Goal: Information Seeking & Learning: Learn about a topic

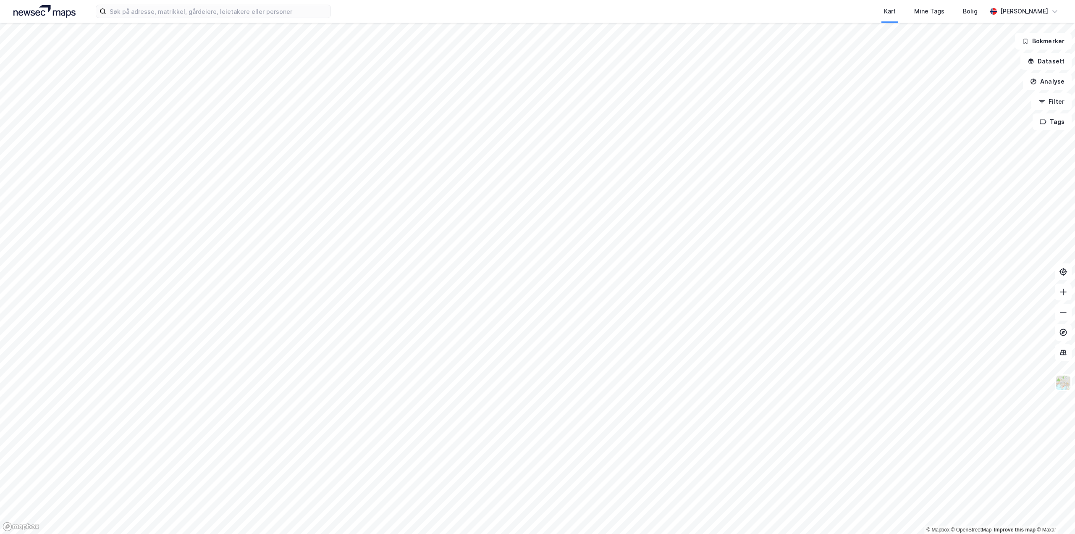
click at [1075, 0] on html "Kart Mine Tags Bolig [PERSON_NAME] © Mapbox © OpenStreetMap Improve this map © …" at bounding box center [537, 267] width 1075 height 534
click at [903, 0] on html "Kart Mine Tags Bolig [PERSON_NAME] © Mapbox © OpenStreetMap Improve this map © …" at bounding box center [537, 267] width 1075 height 534
click at [994, 0] on html "Kart Mine Tags Bolig [PERSON_NAME] © Mapbox © OpenStreetMap Improve this map © …" at bounding box center [537, 267] width 1075 height 534
click at [907, 0] on html "Kart Mine Tags Bolig [PERSON_NAME] © Mapbox © OpenStreetMap Improve this map © …" at bounding box center [537, 267] width 1075 height 534
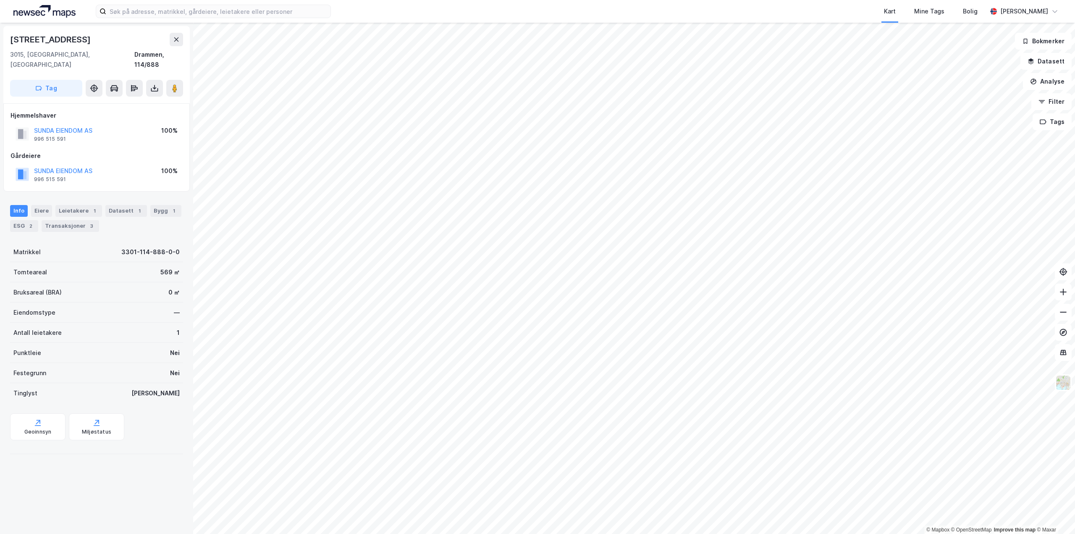
click at [129, 207] on div "Info [PERSON_NAME] 1 Datasett 1 Bygg 1 ESG 2 Transaksjoner 3" at bounding box center [96, 218] width 173 height 27
click at [129, 205] on div "Datasett 1" at bounding box center [126, 211] width 42 height 12
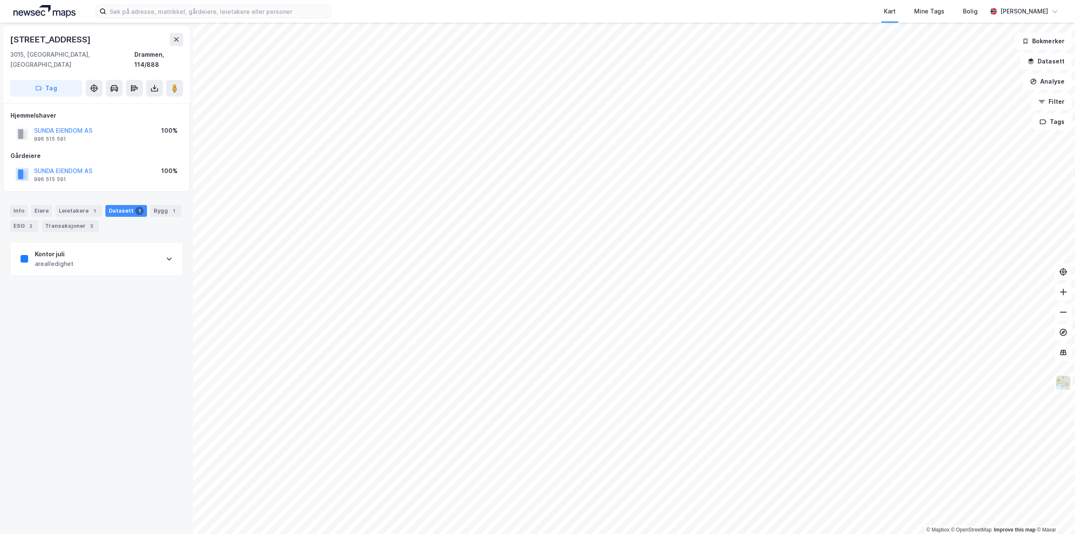
click at [106, 244] on div "Kontor juli arealledighet" at bounding box center [96, 259] width 172 height 34
click at [77, 412] on div "[URL][DOMAIN_NAME]" at bounding box center [49, 415] width 57 height 7
click at [70, 220] on div "Transaksjoner 3" at bounding box center [71, 226] width 58 height 12
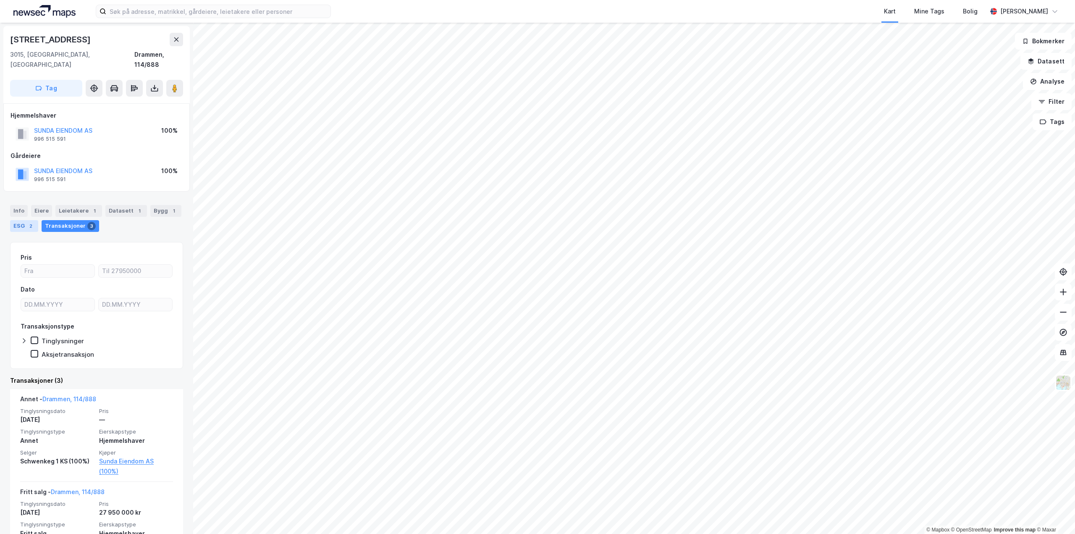
click at [19, 220] on div "ESG 2" at bounding box center [24, 226] width 28 height 12
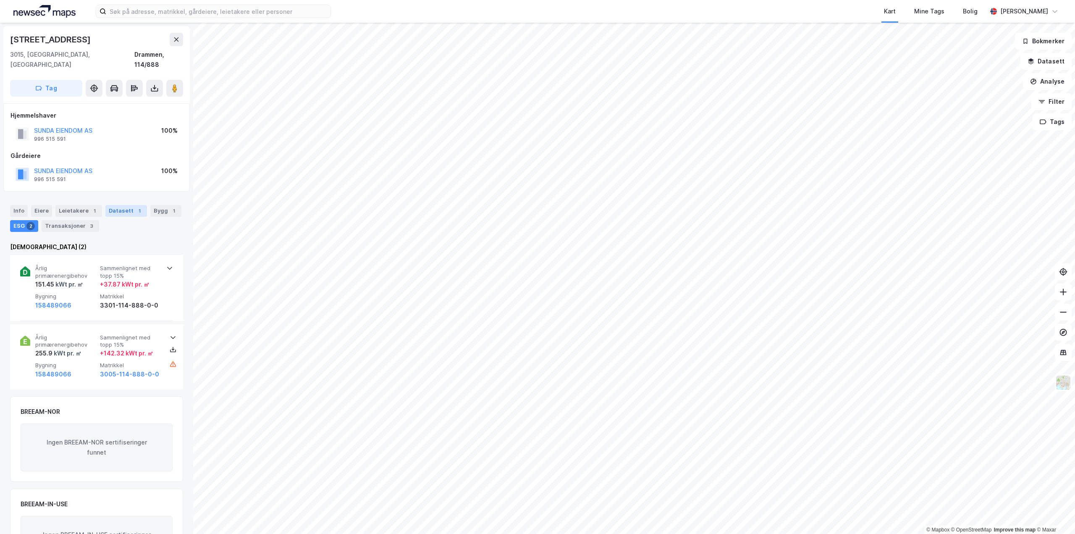
click at [115, 205] on div "Datasett 1" at bounding box center [126, 211] width 42 height 12
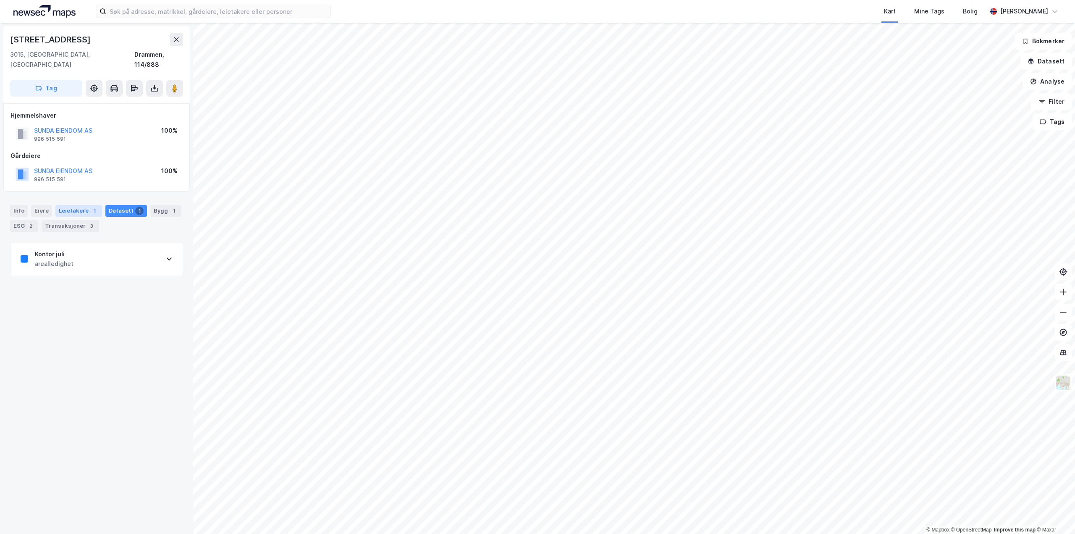
click at [80, 205] on div "Leietakere 1" at bounding box center [78, 211] width 47 height 12
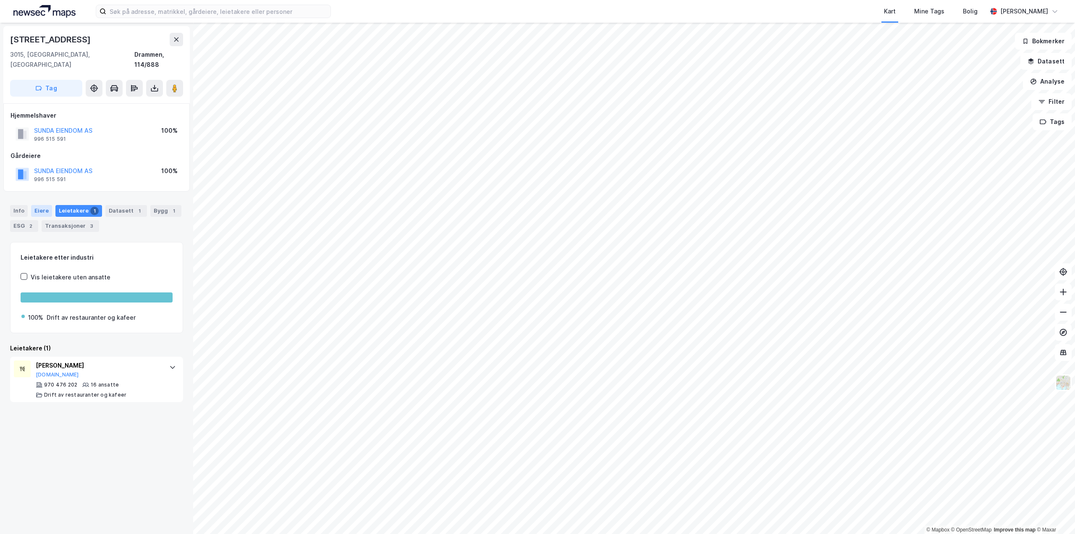
click at [42, 205] on div "Eiere" at bounding box center [41, 211] width 21 height 12
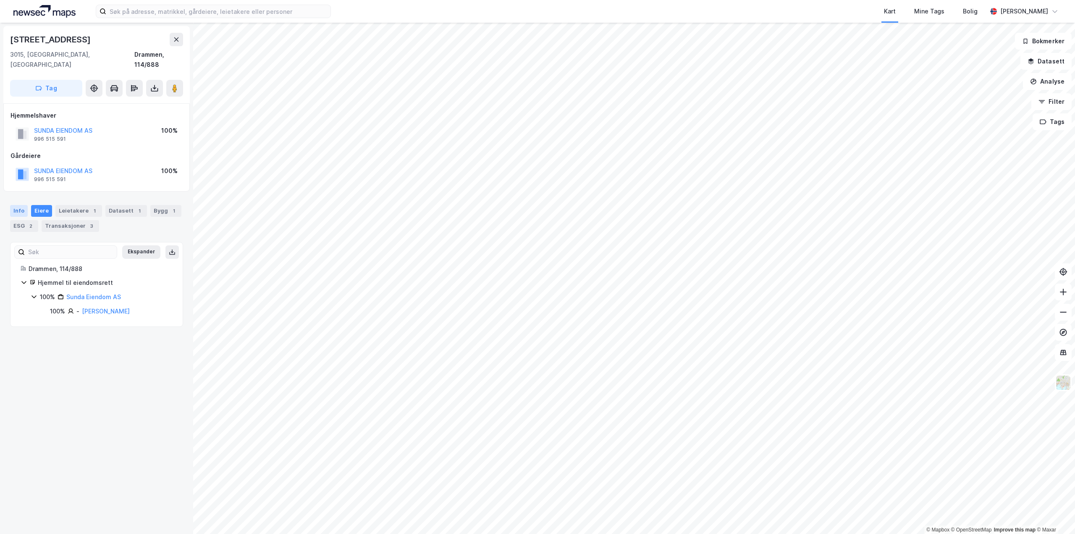
click at [11, 205] on div "Info" at bounding box center [19, 211] width 18 height 12
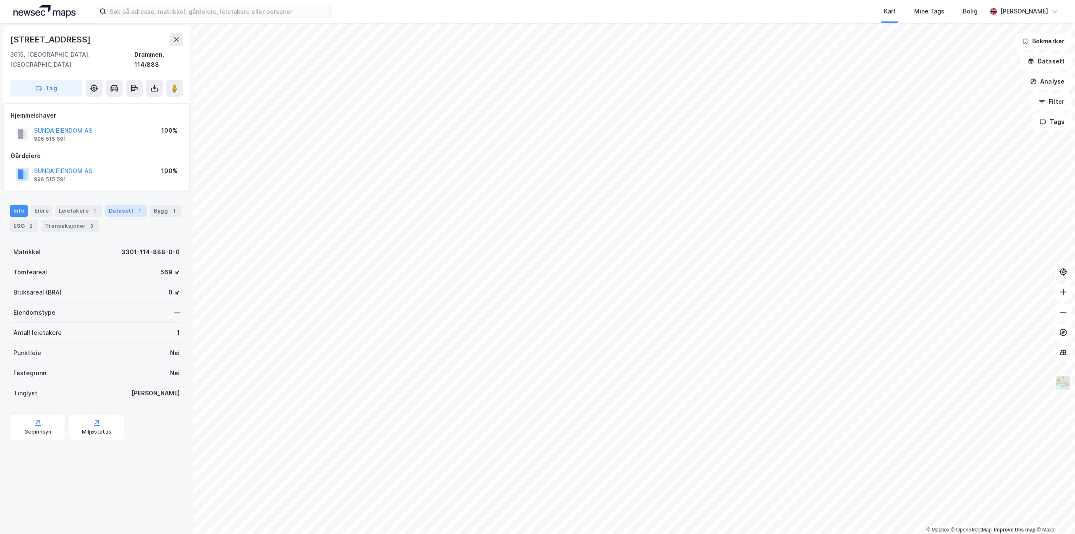
click at [128, 205] on div "Datasett 1" at bounding box center [126, 211] width 42 height 12
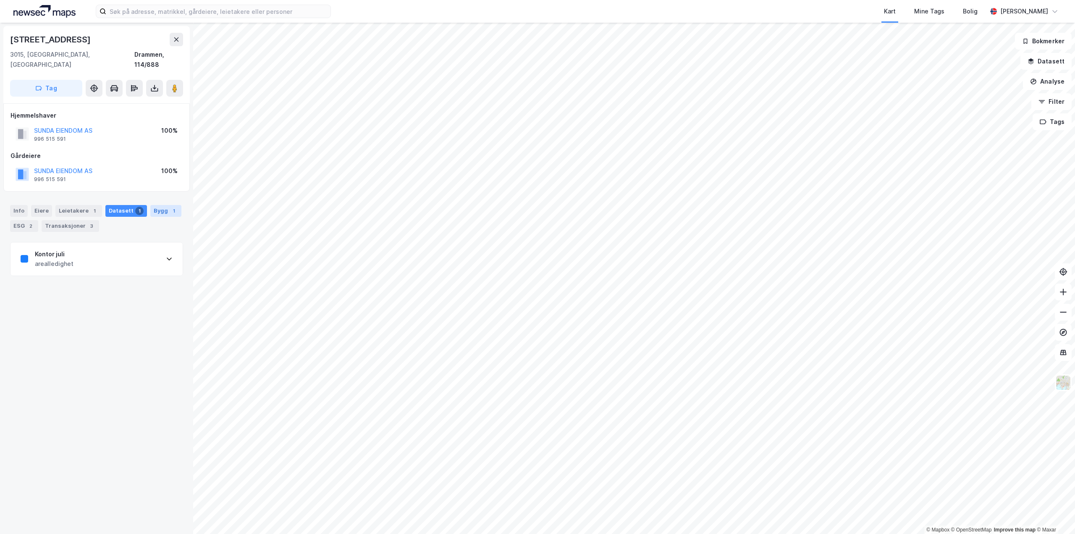
click at [150, 205] on div "Bygg 1" at bounding box center [165, 211] width 31 height 12
click at [71, 329] on div "Kontor Handel" at bounding box center [81, 333] width 120 height 8
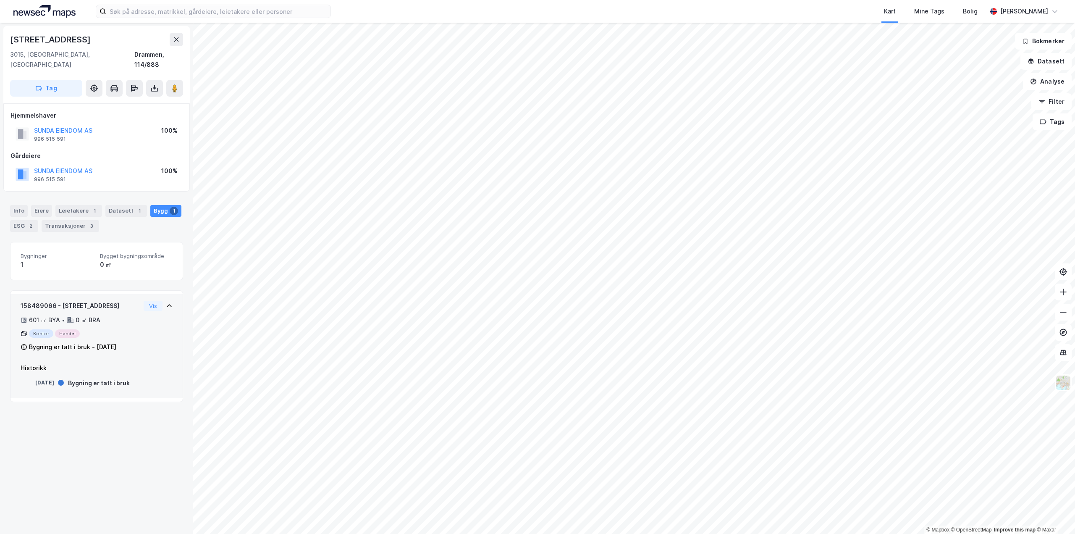
click at [21, 332] on icon at bounding box center [23, 333] width 5 height 3
click at [114, 205] on div "Datasett 1" at bounding box center [126, 211] width 42 height 12
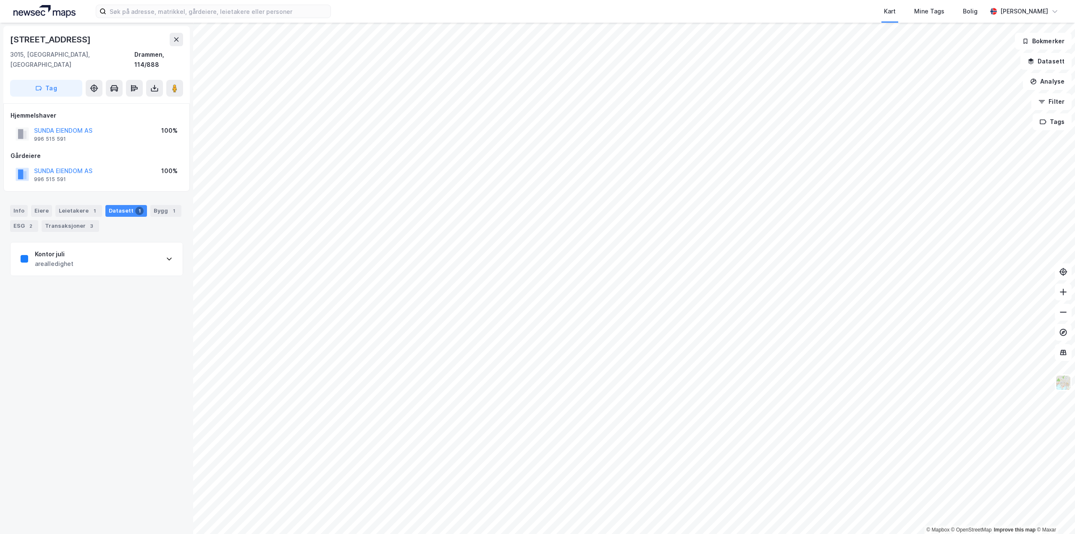
click at [71, 249] on div "Kontor juli" at bounding box center [54, 254] width 39 height 10
click at [63, 205] on div "Leietakere 1" at bounding box center [78, 211] width 47 height 12
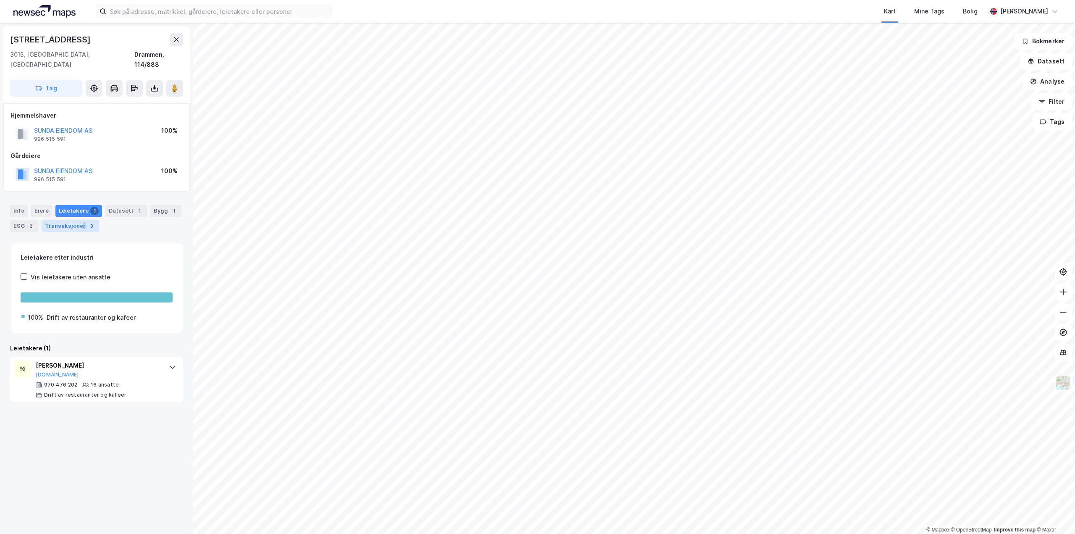
click at [81, 220] on div "Transaksjoner 3" at bounding box center [71, 226] width 58 height 12
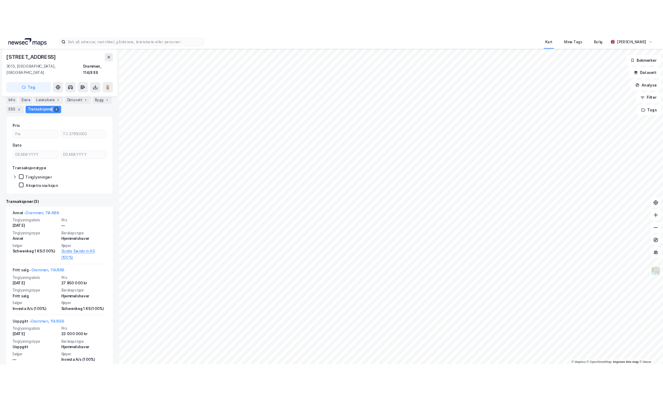
scroll to position [113, 0]
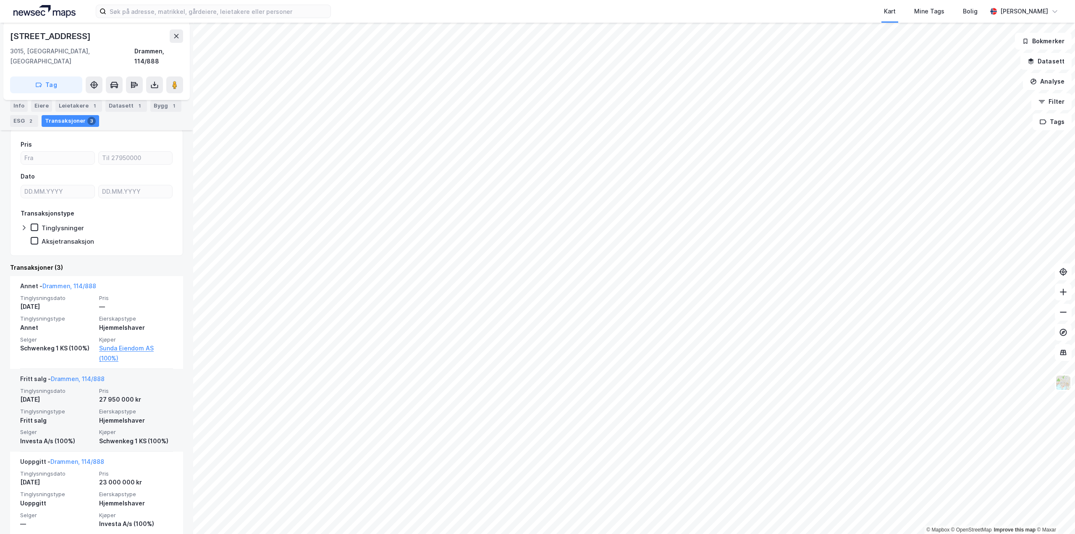
click at [156, 394] on div "27 950 000 kr" at bounding box center [136, 399] width 74 height 10
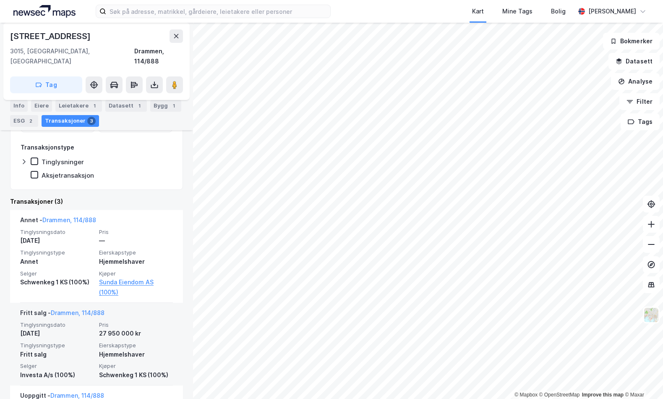
scroll to position [197, 0]
